Goal: Task Accomplishment & Management: Manage account settings

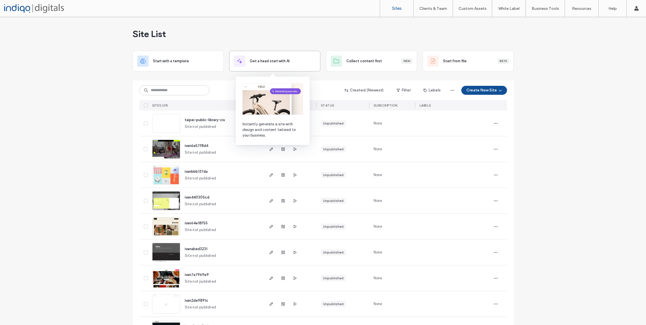
click at [273, 64] on div "Get a head start with AI" at bounding box center [275, 60] width 82 height 11
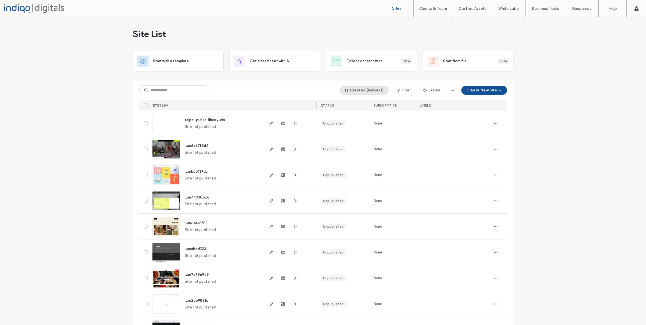
click at [359, 94] on button "Created (Newest)" at bounding box center [364, 90] width 49 height 9
click at [362, 168] on div "Oldest" at bounding box center [365, 168] width 50 height 11
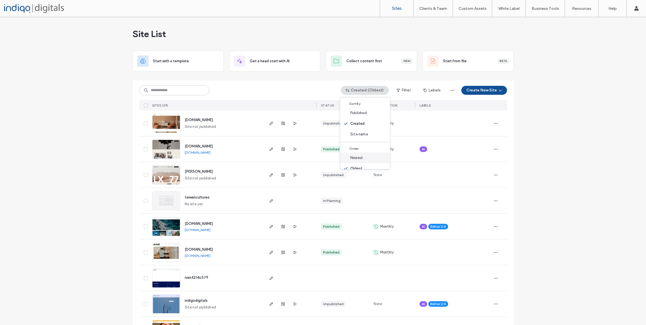
click at [363, 157] on span "Newest" at bounding box center [356, 158] width 13 height 6
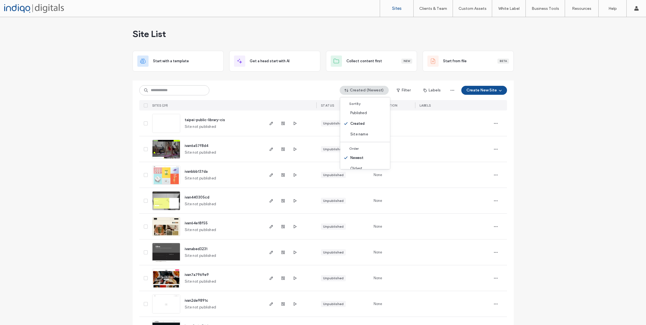
click at [163, 149] on img at bounding box center [165, 159] width 27 height 38
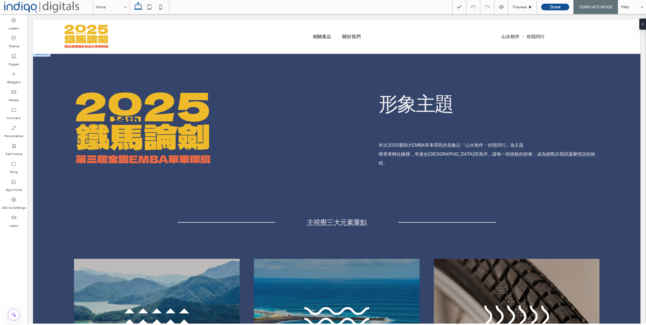
scroll to position [430, 0]
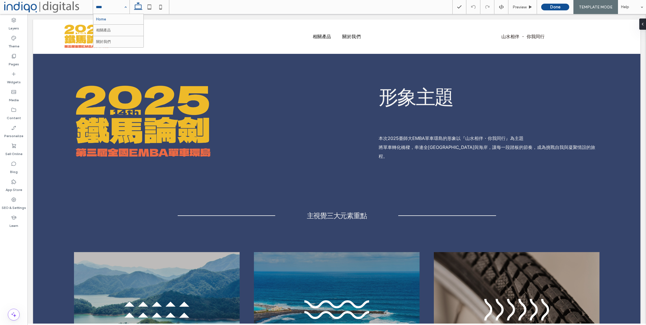
click at [110, 7] on input at bounding box center [110, 7] width 28 height 14
click at [17, 54] on div "Pages" at bounding box center [13, 60] width 27 height 18
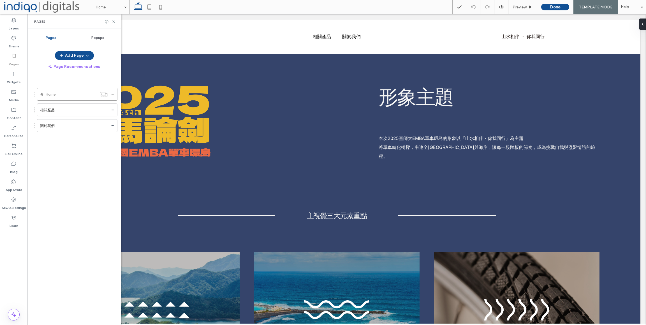
click at [16, 54] on icon at bounding box center [14, 56] width 6 height 6
click at [112, 95] on icon at bounding box center [112, 94] width 4 height 4
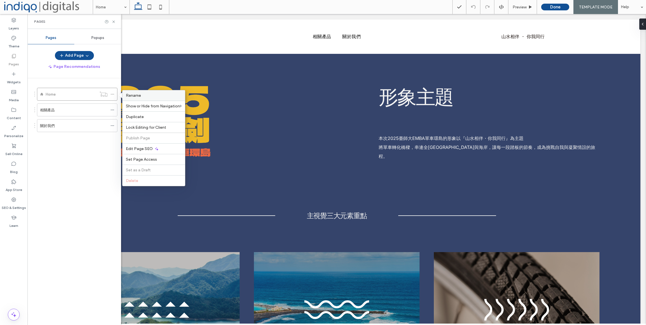
click at [147, 95] on label "Rename" at bounding box center [154, 95] width 56 height 5
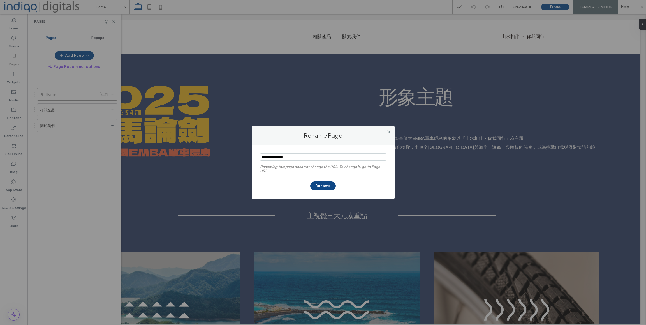
type input "**********"
click at [333, 187] on button "Rename" at bounding box center [322, 185] width 25 height 9
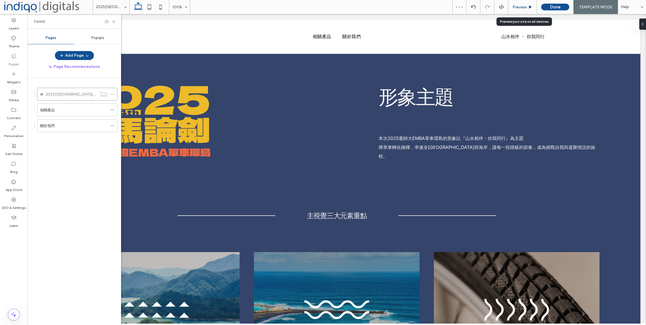
click at [522, 9] on span "Preview" at bounding box center [519, 7] width 14 height 5
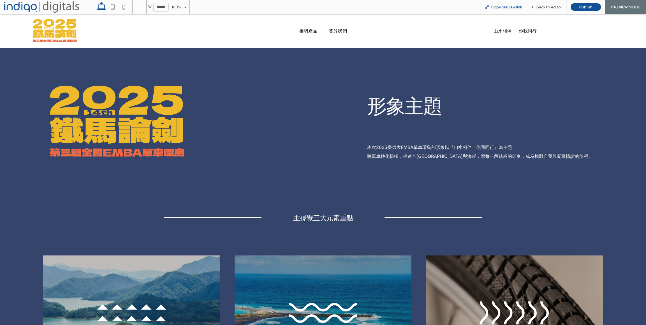
click at [522, 9] on span "Copy preview link" at bounding box center [506, 7] width 31 height 5
click at [538, 9] on span "Back to editor" at bounding box center [549, 7] width 26 height 5
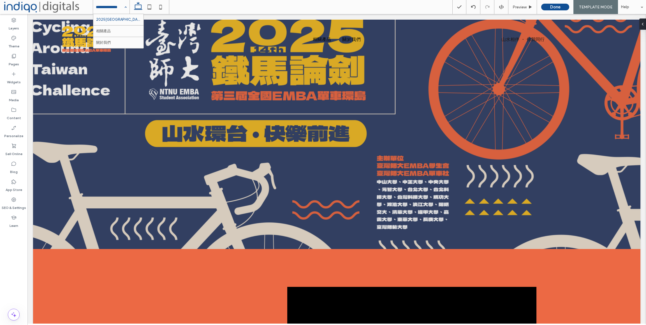
click at [111, 5] on input at bounding box center [110, 7] width 28 height 14
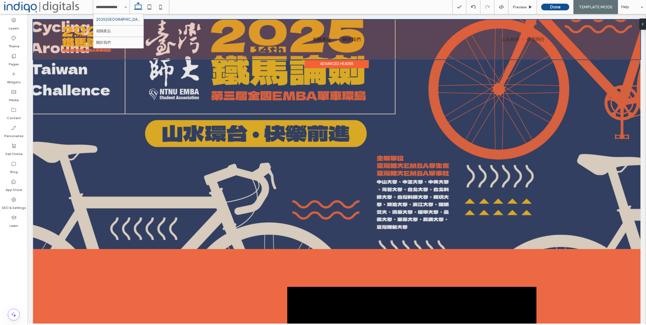
click at [260, 54] on div at bounding box center [336, 40] width 607 height 40
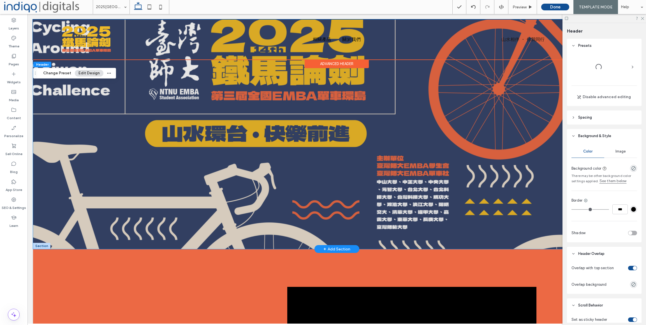
click at [442, 90] on div "Drive into luxury. Elevate every mile with unmatched vehicles for unforgettable…" at bounding box center [336, 134] width 607 height 229
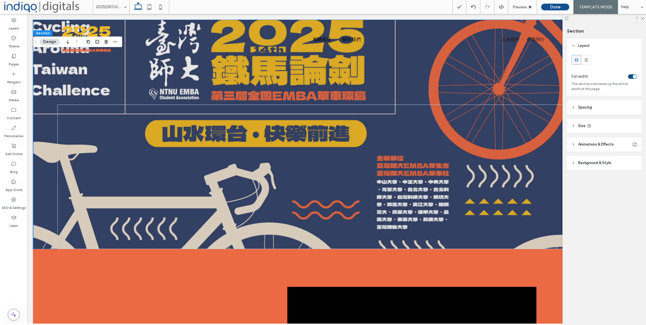
click at [32, 4] on span at bounding box center [48, 6] width 89 height 11
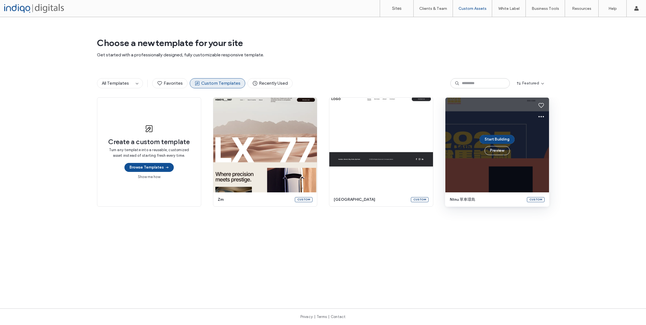
click at [501, 140] on button "Start Building" at bounding box center [496, 139] width 35 height 9
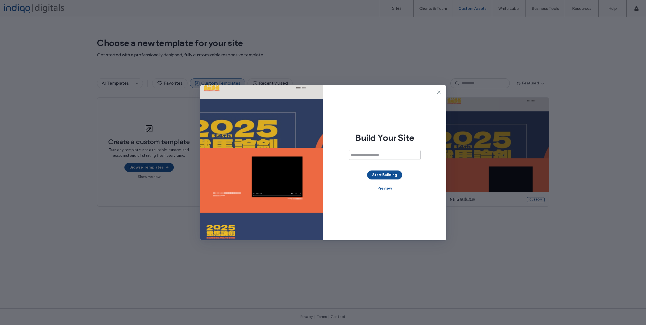
click at [401, 156] on input at bounding box center [385, 155] width 72 height 10
type input "*"
type input "*******"
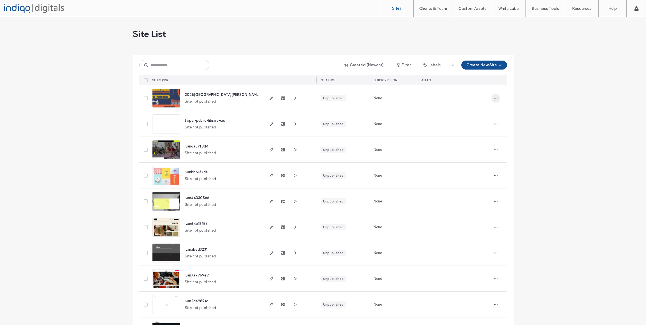
click at [491, 96] on span "button" at bounding box center [495, 98] width 9 height 9
click at [480, 113] on span "Rename Site" at bounding box center [470, 113] width 22 height 6
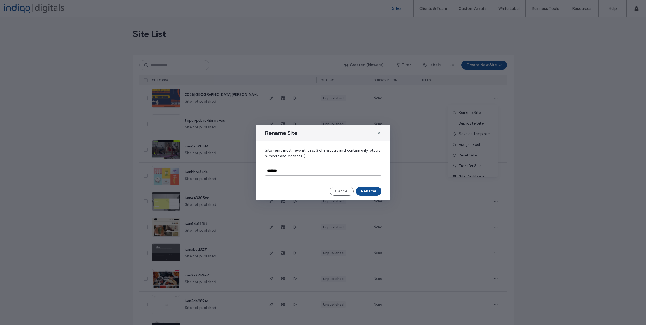
click at [308, 169] on input "*******" at bounding box center [323, 171] width 117 height 10
type input "**********"
click at [376, 188] on button "Rename" at bounding box center [368, 191] width 25 height 9
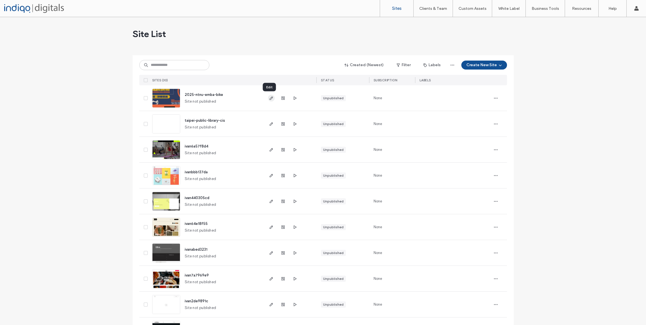
click at [268, 101] on span "button" at bounding box center [271, 98] width 7 height 7
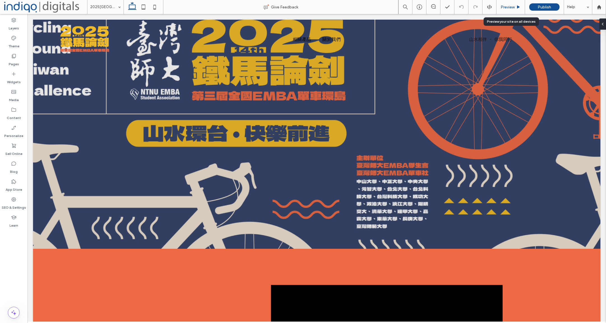
click at [507, 8] on span "Preview" at bounding box center [508, 7] width 14 height 5
